Goal: Register for event/course

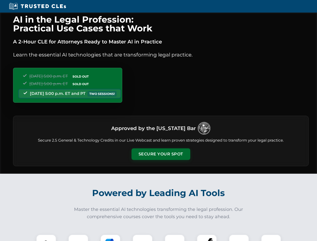
click at [160, 154] on button "Secure Your Spot" at bounding box center [160, 154] width 59 height 12
click at [46, 237] on img at bounding box center [46, 244] width 15 height 15
